Goal: Task Accomplishment & Management: Use online tool/utility

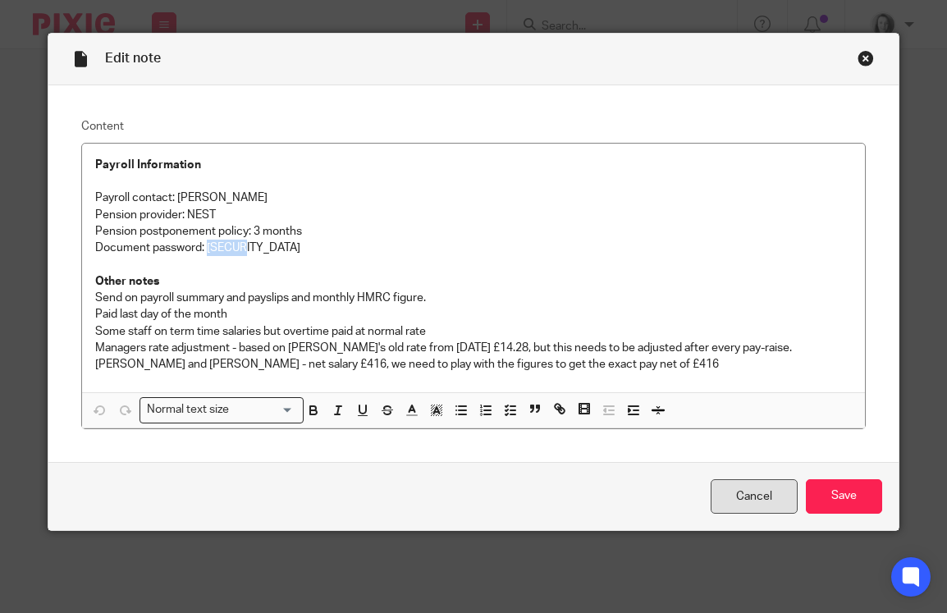
click at [736, 501] on link "Cancel" at bounding box center [754, 496] width 87 height 35
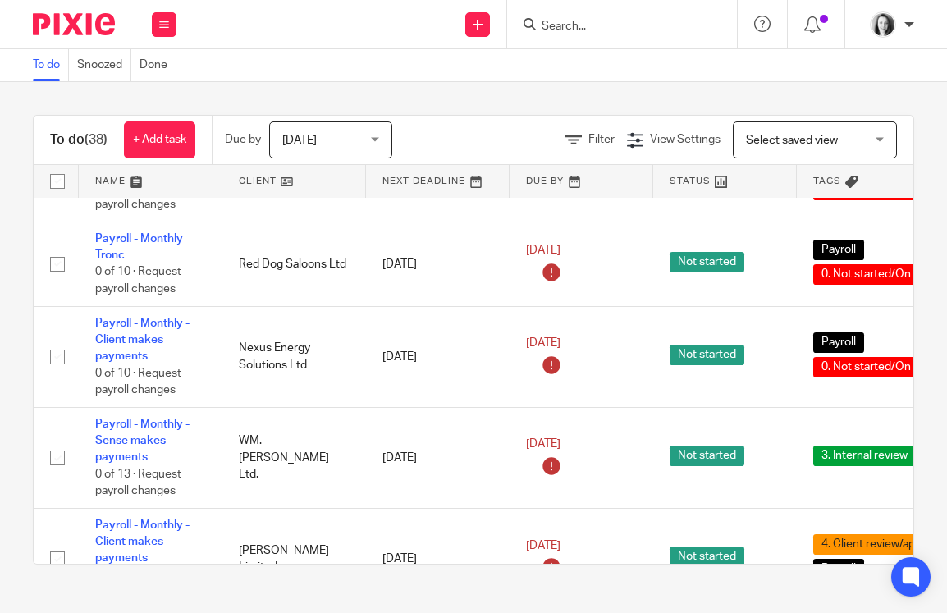
scroll to position [1417, 0]
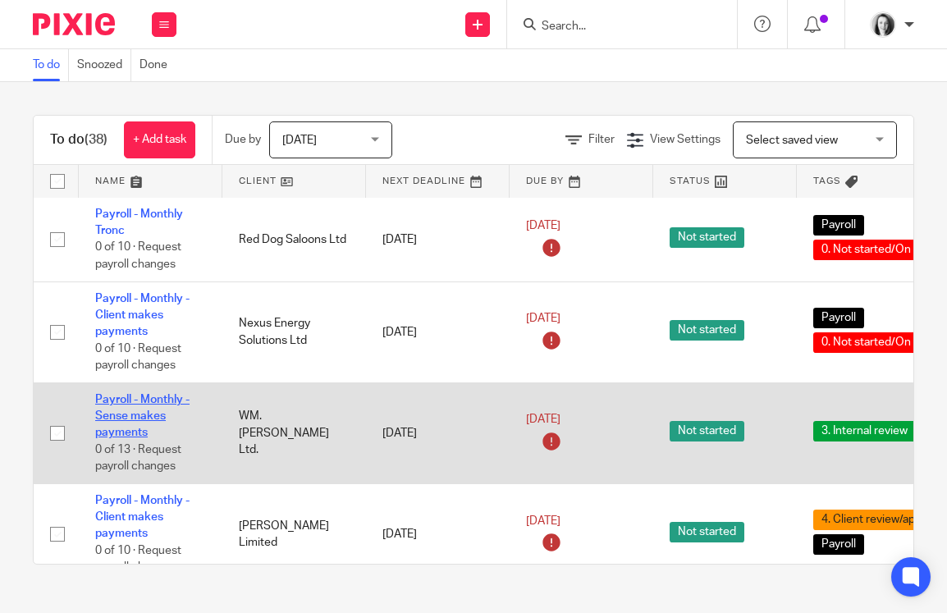
click at [148, 439] on link "Payroll - Monthly - Sense makes payments" at bounding box center [142, 416] width 94 height 45
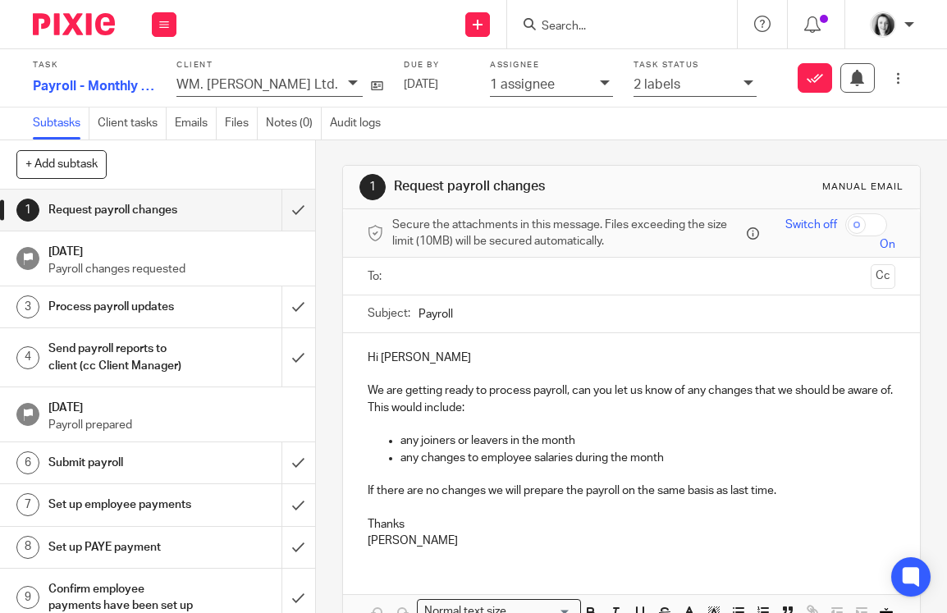
click at [600, 85] on icon at bounding box center [605, 83] width 10 height 10
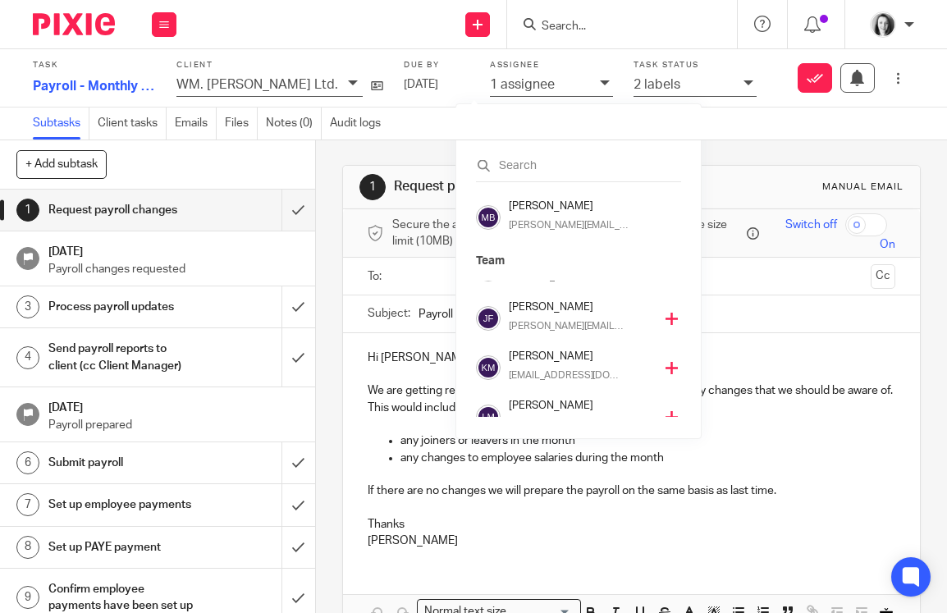
scroll to position [345, 0]
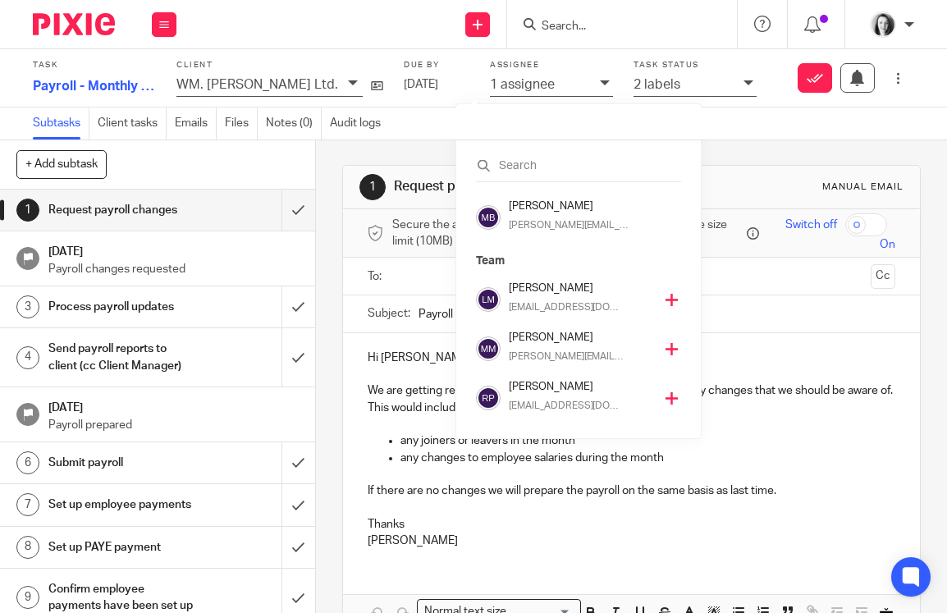
click at [666, 402] on icon at bounding box center [672, 398] width 12 height 12
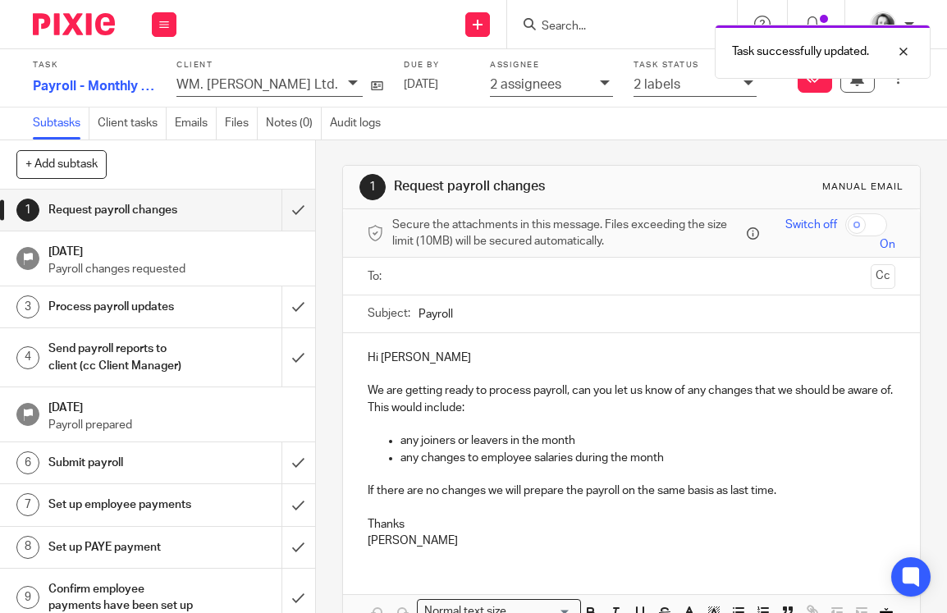
click at [744, 84] on icon at bounding box center [749, 83] width 10 height 10
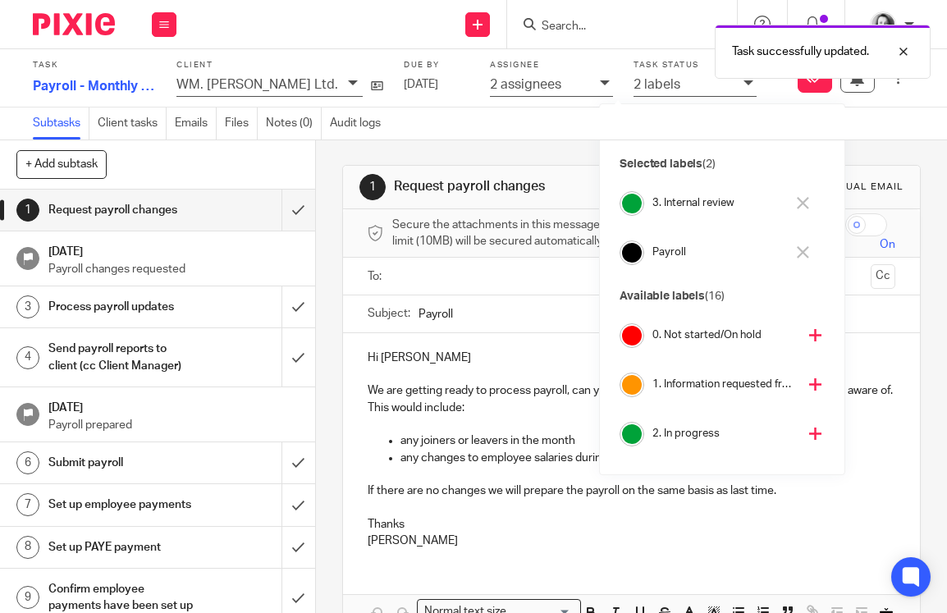
click at [581, 121] on div "Subtasks Client tasks Emails Files Notes (0) Audit logs" at bounding box center [473, 124] width 947 height 33
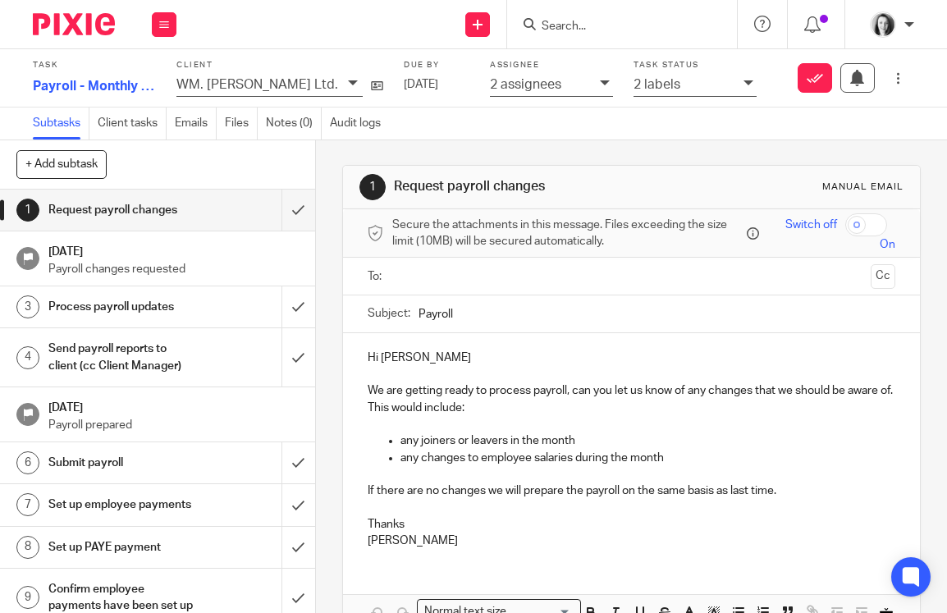
click at [600, 82] on icon at bounding box center [605, 83] width 10 height 10
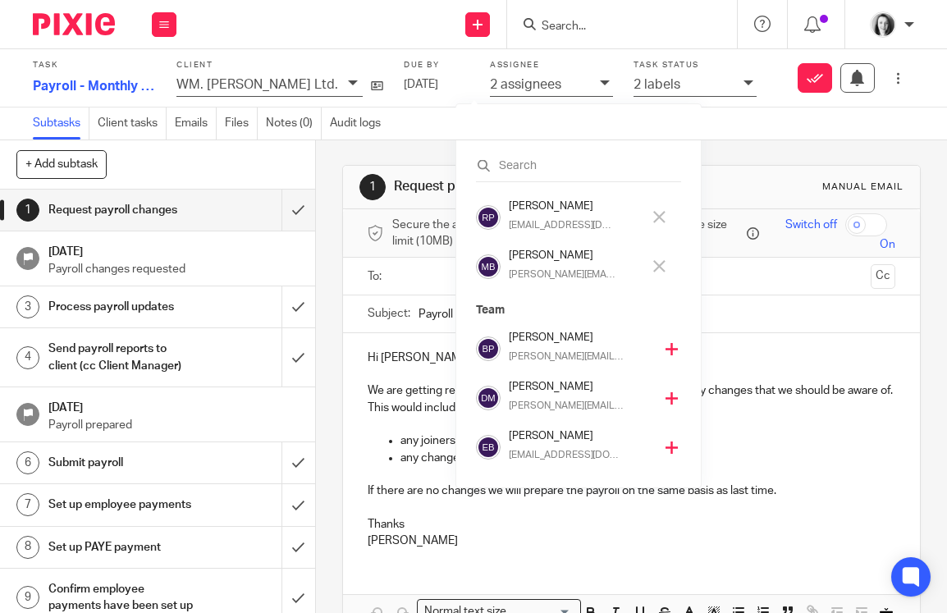
click at [653, 269] on icon at bounding box center [659, 266] width 12 height 12
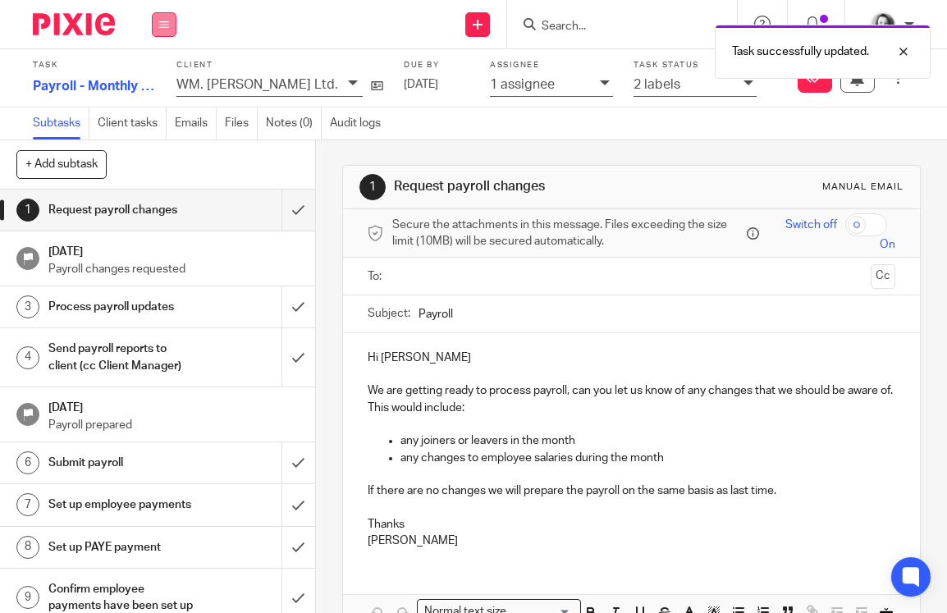
click at [161, 24] on icon at bounding box center [164, 25] width 10 height 10
click at [158, 76] on link "Work" at bounding box center [156, 76] width 29 height 11
